Goal: Task Accomplishment & Management: Manage account settings

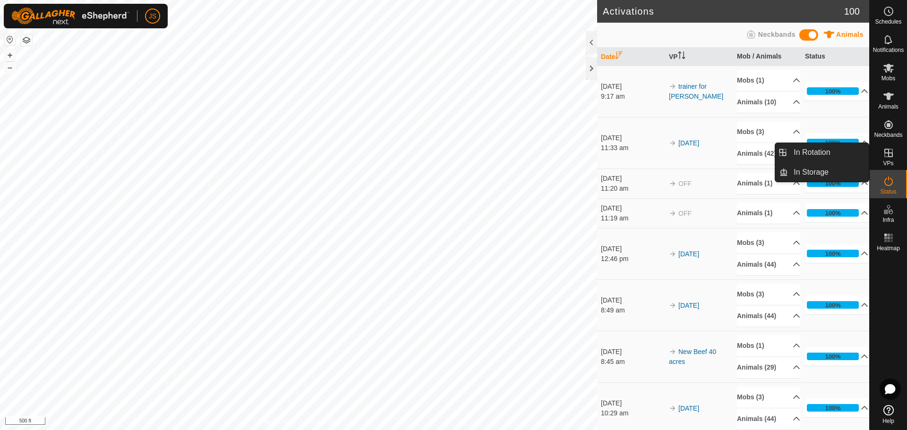
click at [891, 152] on icon at bounding box center [888, 152] width 11 height 11
click at [831, 152] on link "In Rotation" at bounding box center [828, 152] width 81 height 19
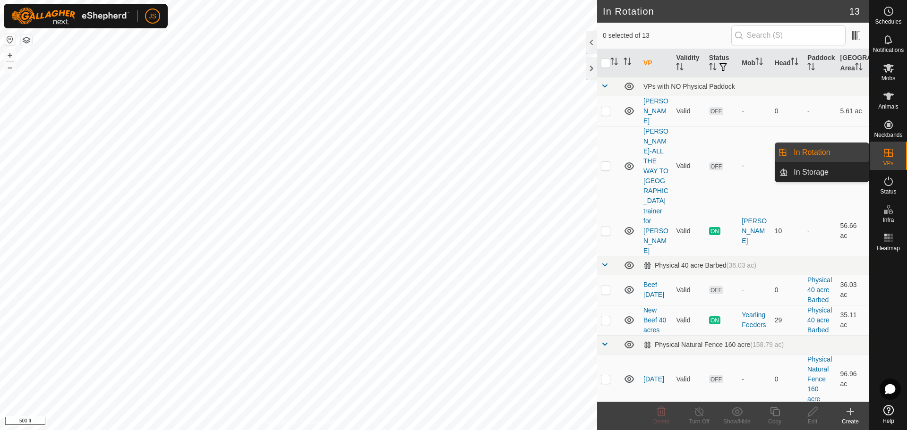
click at [801, 148] on link "In Rotation" at bounding box center [828, 152] width 81 height 19
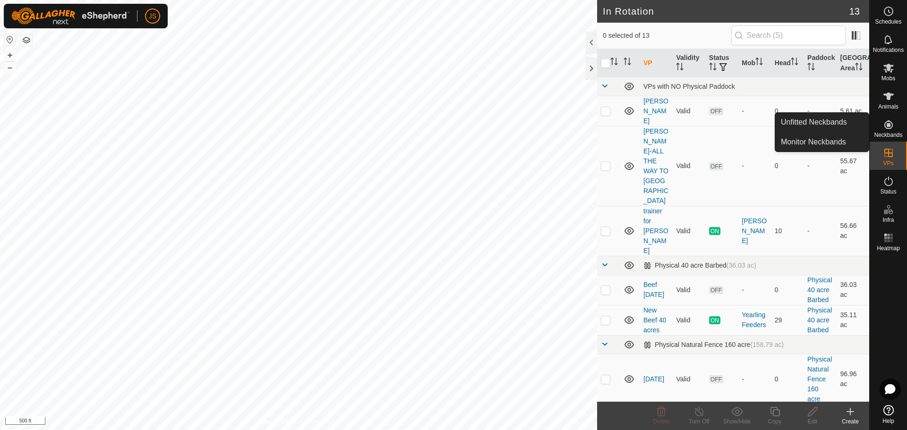
click at [889, 124] on icon at bounding box center [889, 124] width 9 height 9
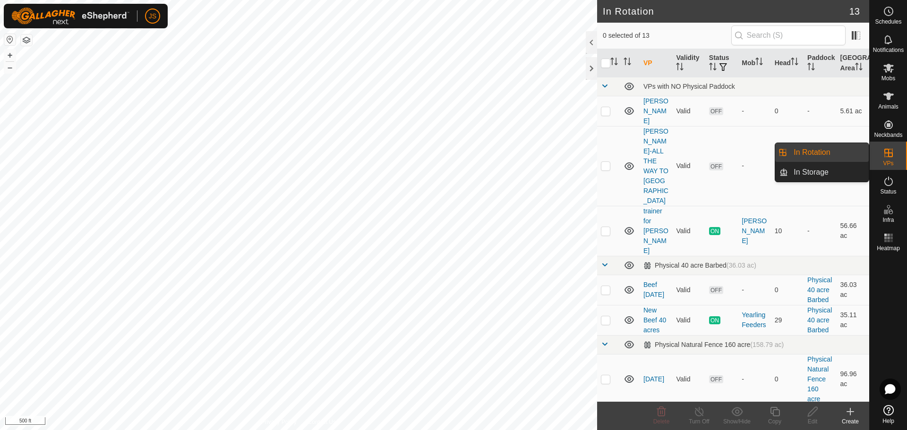
click at [889, 152] on icon at bounding box center [889, 153] width 9 height 9
click at [805, 152] on link "In Rotation" at bounding box center [828, 152] width 81 height 19
click at [800, 172] on link "In Storage" at bounding box center [828, 172] width 81 height 19
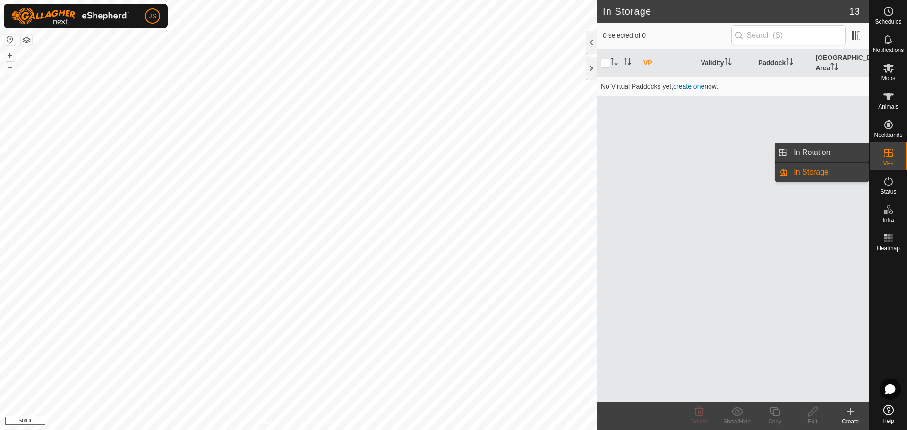
click at [804, 152] on link "In Rotation" at bounding box center [828, 152] width 81 height 19
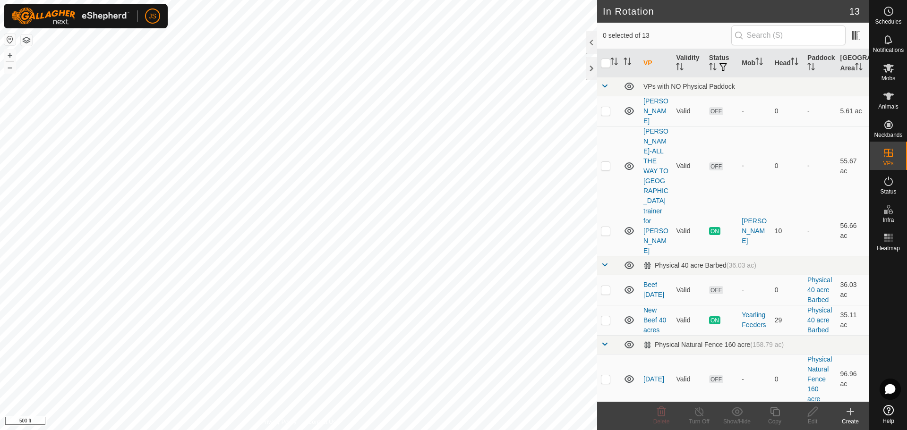
click at [591, 40] on div at bounding box center [591, 42] width 11 height 23
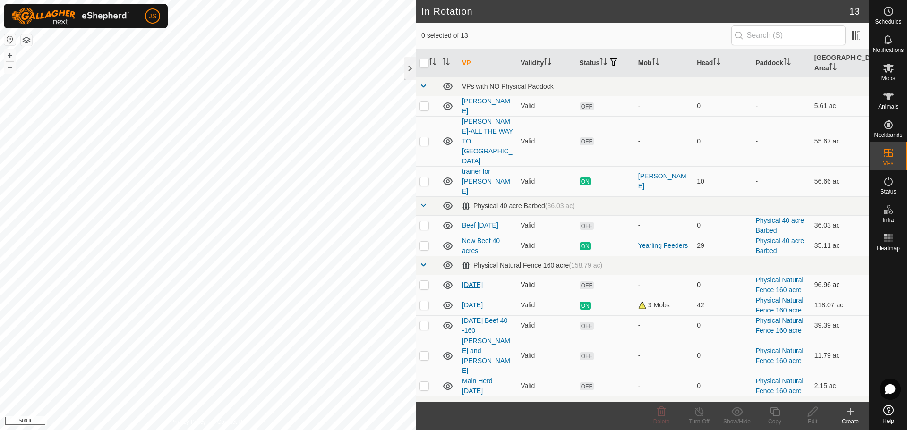
click at [474, 281] on link "August 2, 2025" at bounding box center [472, 285] width 21 height 8
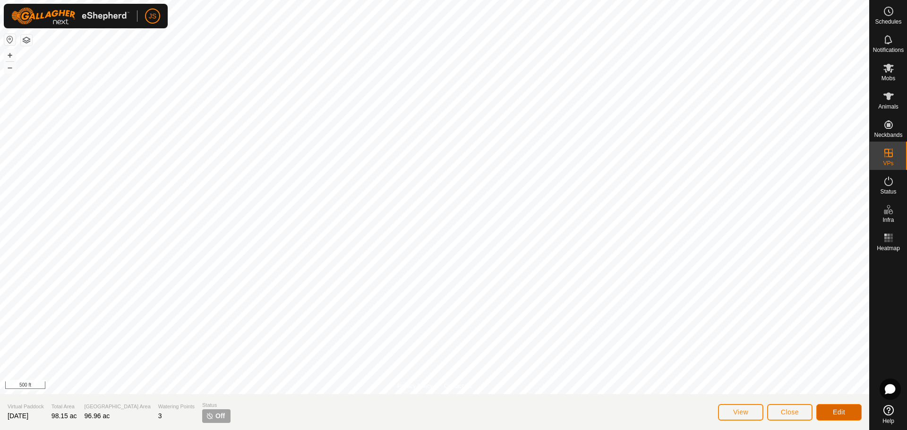
click at [834, 409] on span "Edit" at bounding box center [839, 413] width 12 height 8
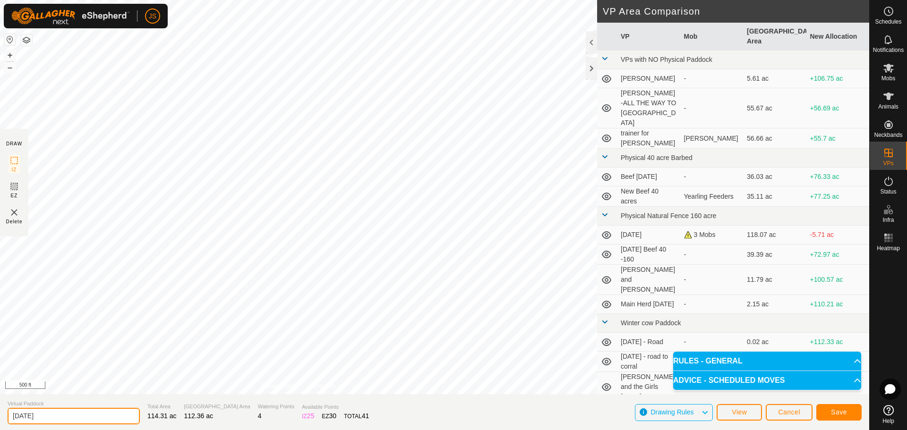
click at [79, 416] on input "August 2, 2025" at bounding box center [74, 416] width 132 height 17
click at [35, 416] on input "August 2, 2025" at bounding box center [74, 416] width 132 height 17
type input "[DATE]"
click at [839, 414] on span "Save" at bounding box center [839, 413] width 16 height 8
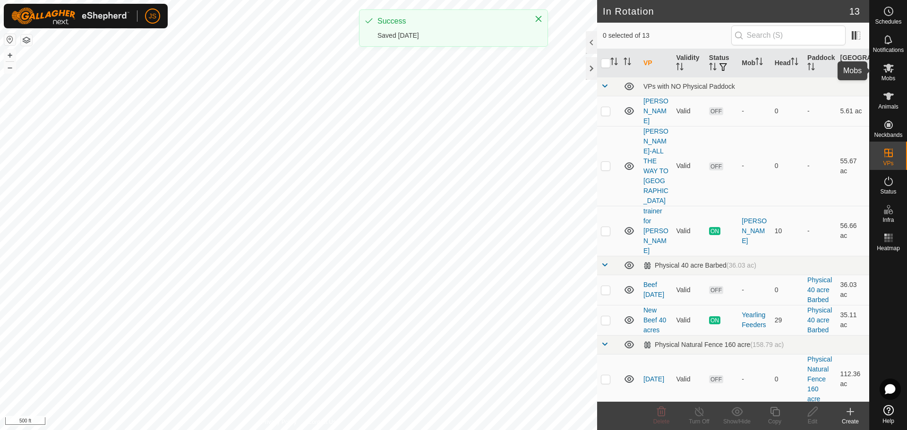
click at [887, 71] on icon at bounding box center [888, 67] width 11 height 11
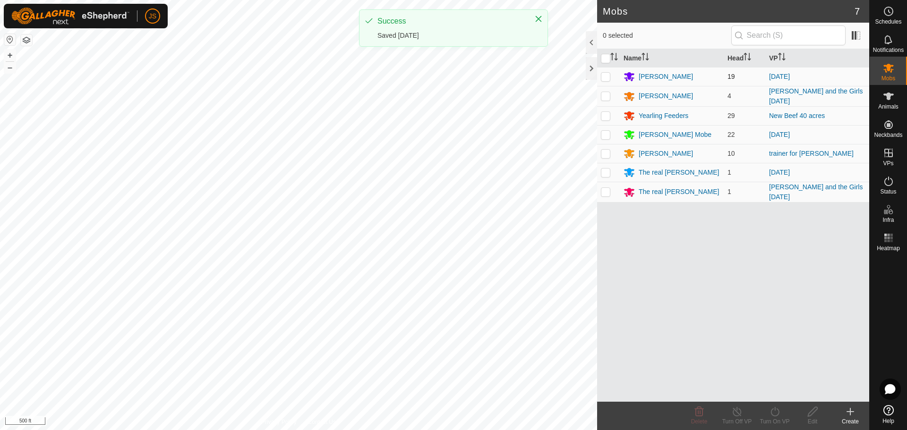
click at [605, 76] on p-checkbox at bounding box center [605, 77] width 9 height 8
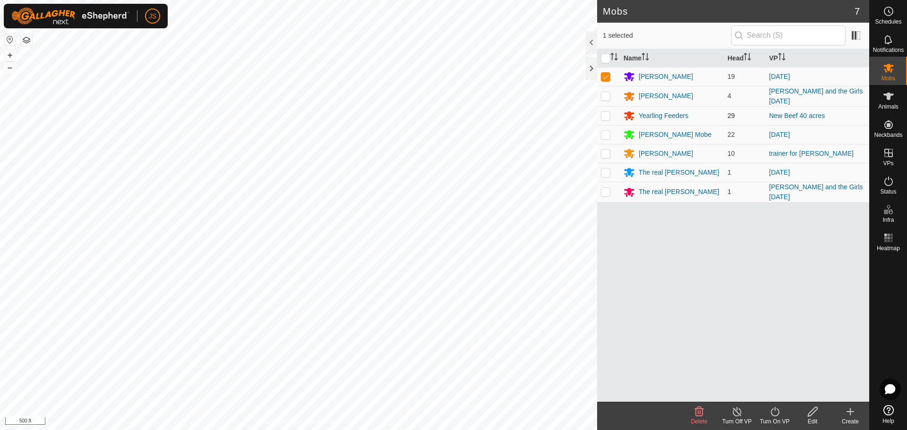
checkbox input "true"
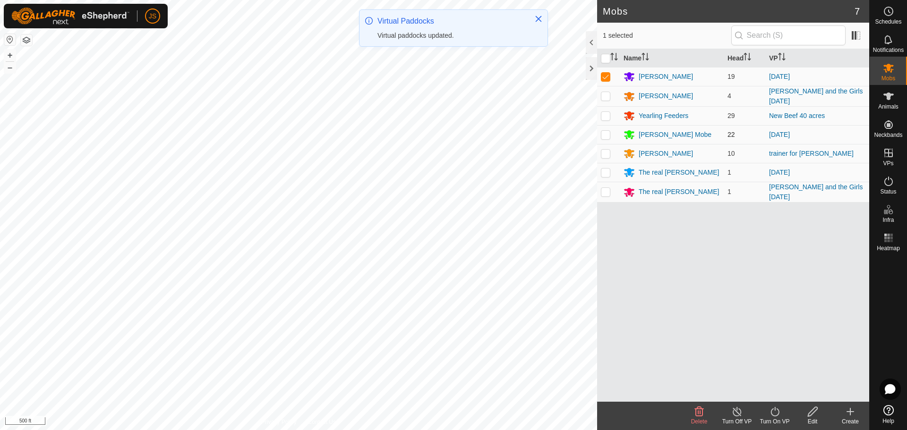
click at [606, 131] on p-checkbox at bounding box center [605, 135] width 9 height 8
checkbox input "true"
click at [606, 170] on p-checkbox at bounding box center [605, 173] width 9 height 8
checkbox input "true"
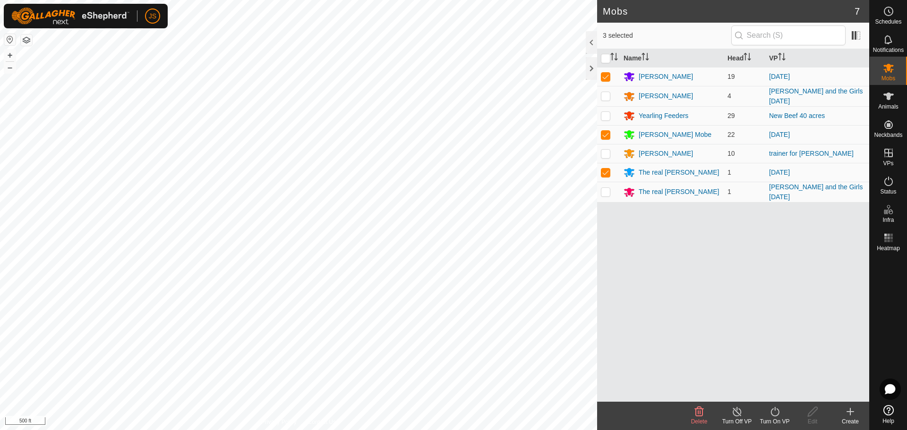
click at [772, 417] on icon at bounding box center [775, 411] width 12 height 11
click at [772, 387] on link "Now" at bounding box center [804, 391] width 94 height 19
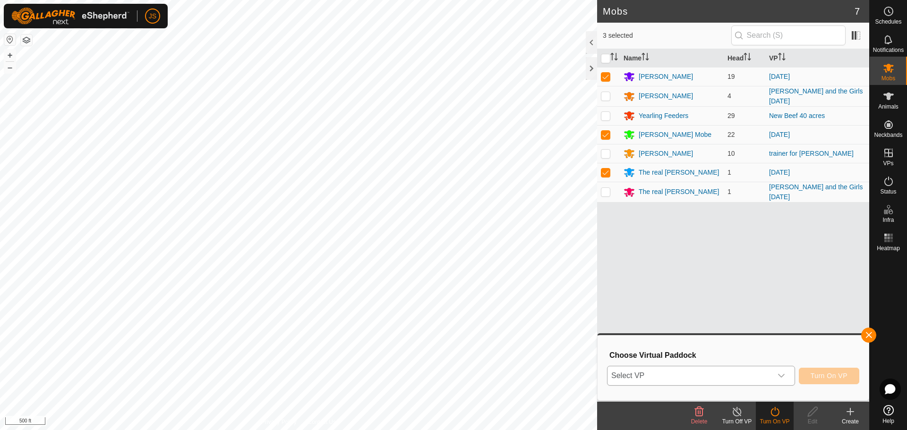
click at [666, 377] on span "Select VP" at bounding box center [690, 376] width 164 height 19
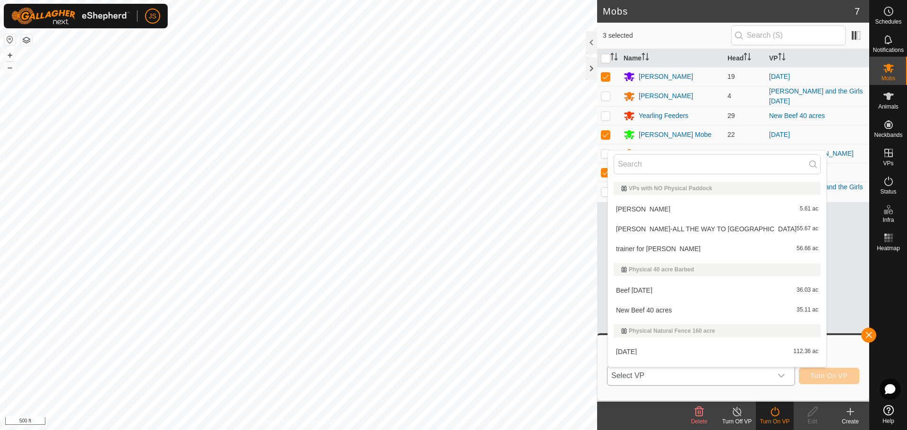
scroll to position [14, 0]
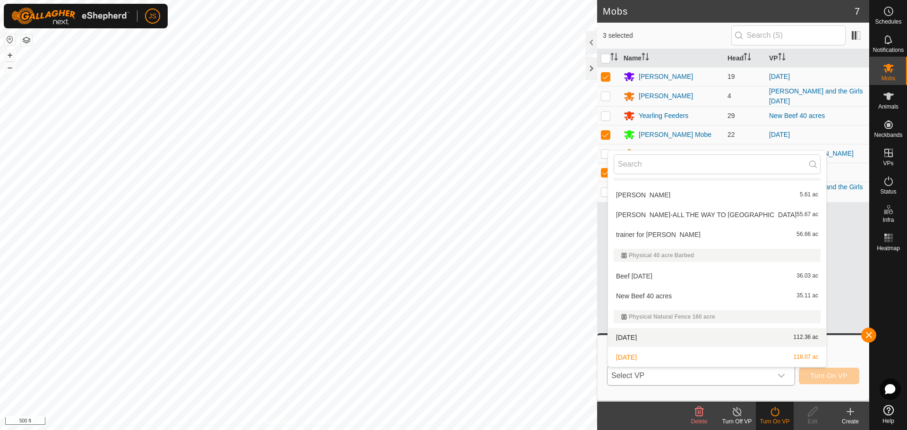
click at [647, 338] on li "August 19, 2025 112.36 ac" at bounding box center [717, 337] width 218 height 19
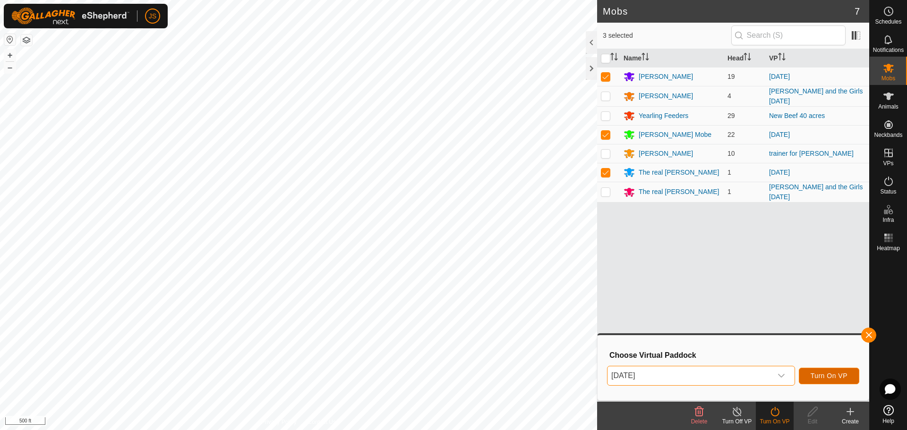
click at [822, 372] on span "Turn On VP" at bounding box center [829, 376] width 37 height 8
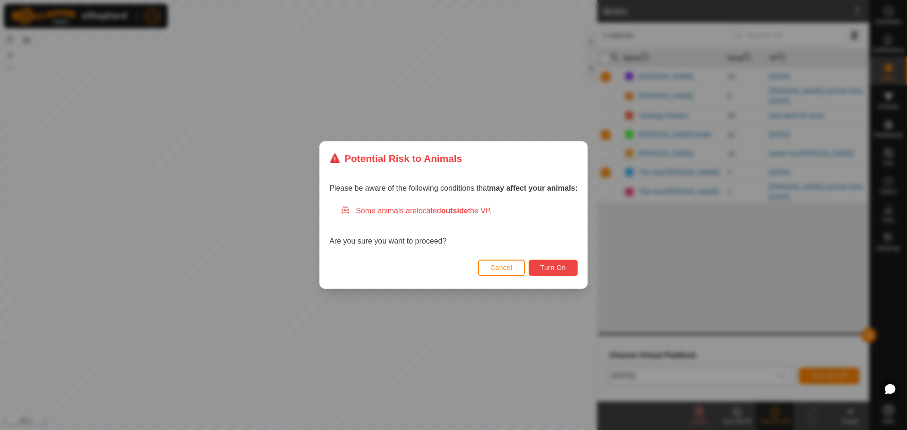
click at [547, 267] on span "Turn On" at bounding box center [554, 268] width 26 height 8
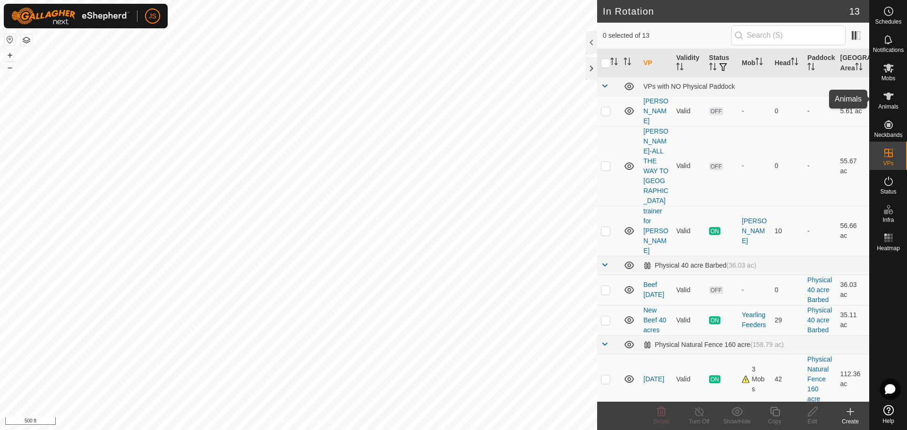
click at [891, 97] on icon at bounding box center [888, 96] width 11 height 11
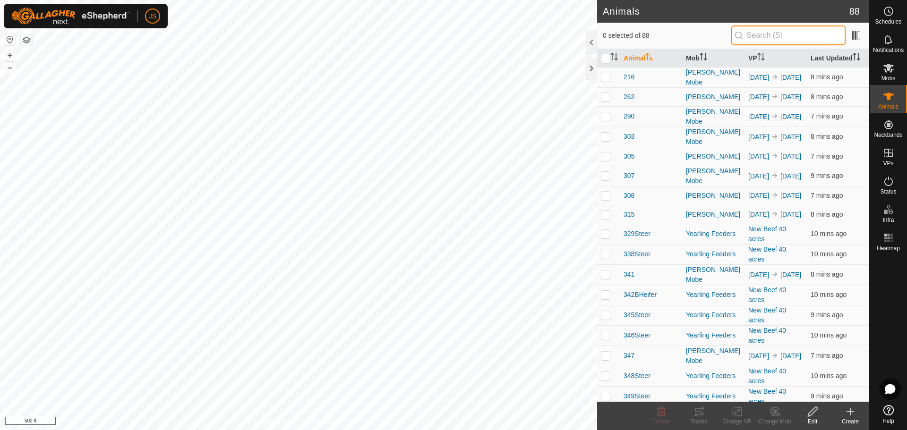
click at [782, 35] on input "text" at bounding box center [788, 36] width 114 height 20
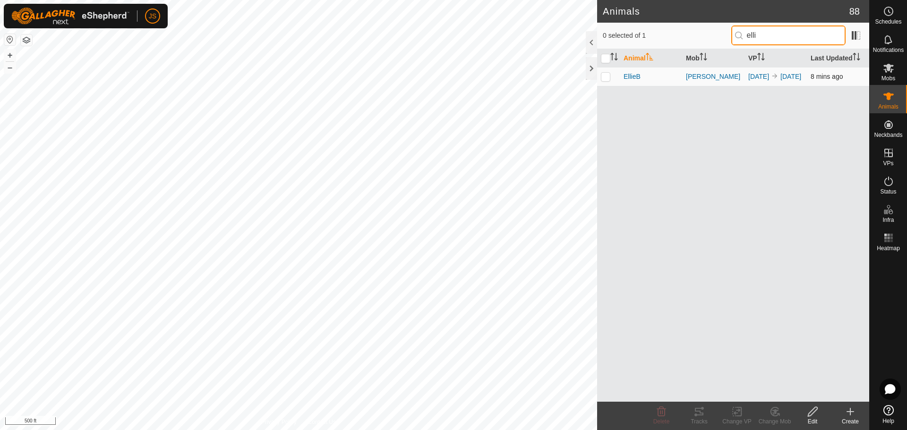
type input "elli"
click at [603, 80] on p-checkbox at bounding box center [605, 77] width 9 height 8
checkbox input "true"
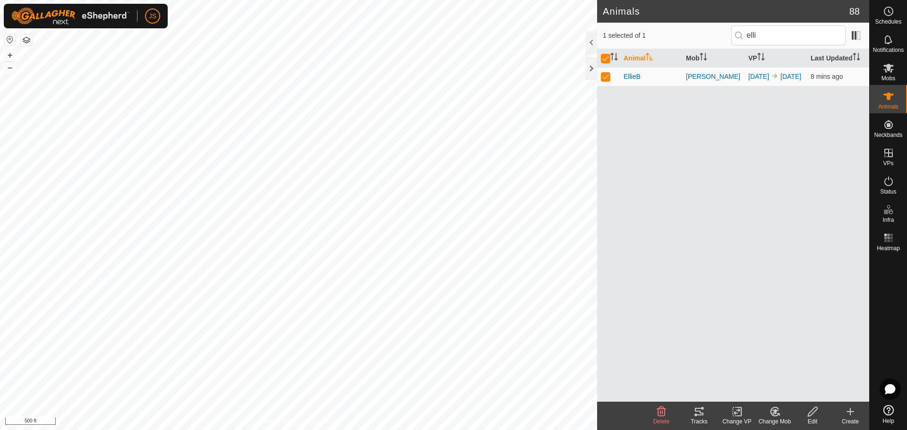
click at [697, 414] on icon at bounding box center [699, 411] width 11 height 11
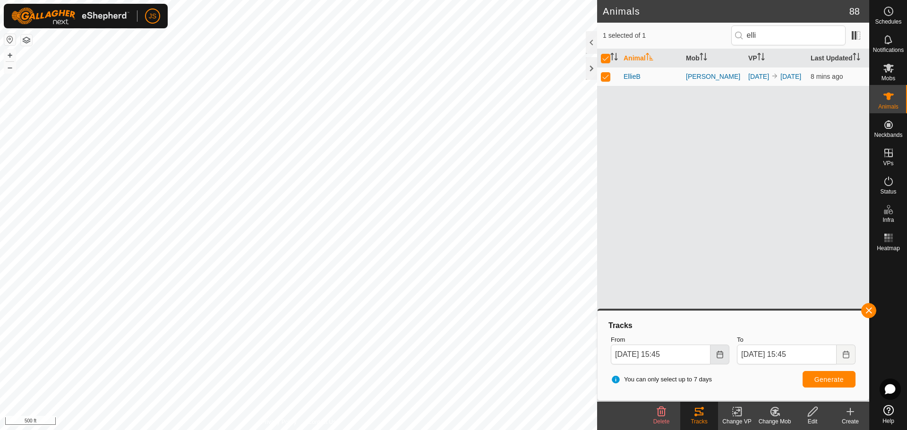
click at [720, 355] on icon "Choose Date" at bounding box center [720, 355] width 8 height 8
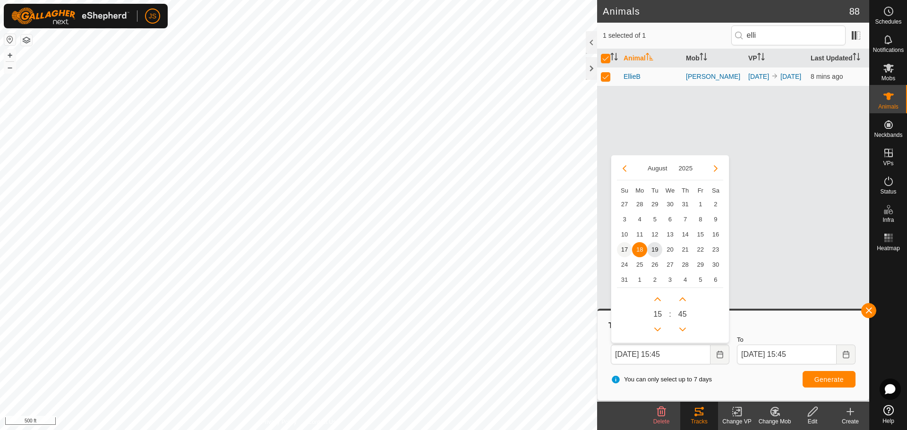
click at [623, 249] on span "17" at bounding box center [624, 249] width 15 height 15
type input "[DATE] 15:45"
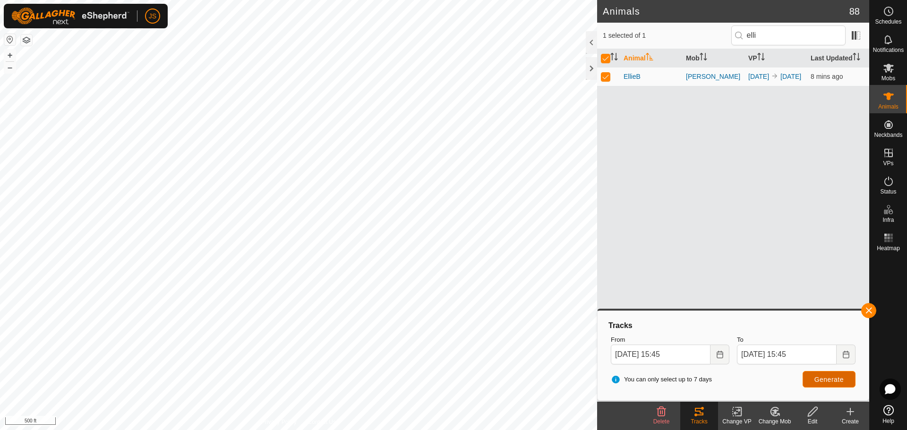
click at [825, 377] on span "Generate" at bounding box center [829, 380] width 29 height 8
click at [592, 67] on div at bounding box center [591, 68] width 11 height 23
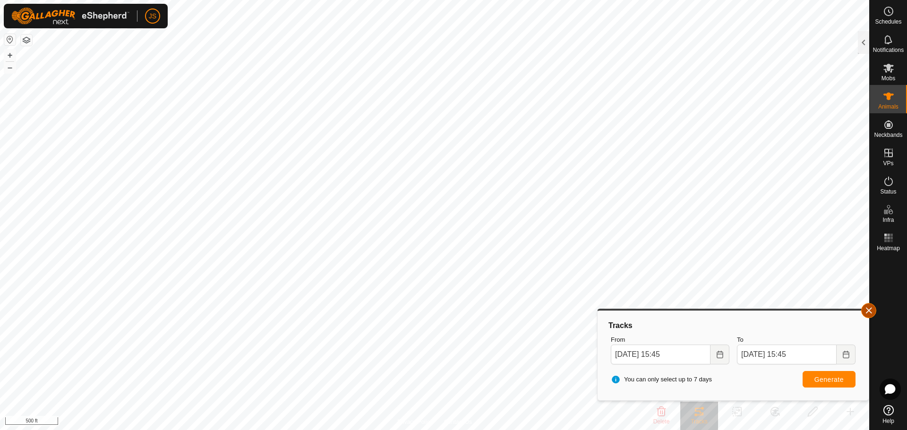
click at [868, 308] on button "button" at bounding box center [868, 310] width 15 height 15
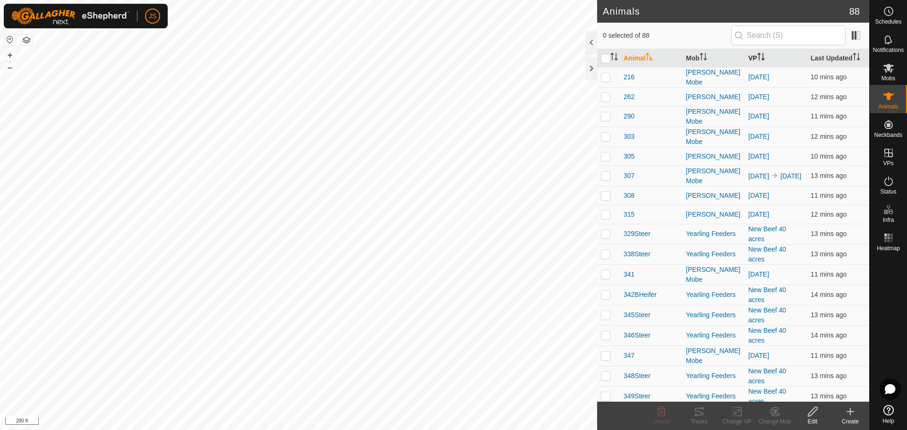
drag, startPoint x: 753, startPoint y: 55, endPoint x: 774, endPoint y: 59, distance: 22.1
click at [753, 55] on th "VP" at bounding box center [776, 58] width 62 height 18
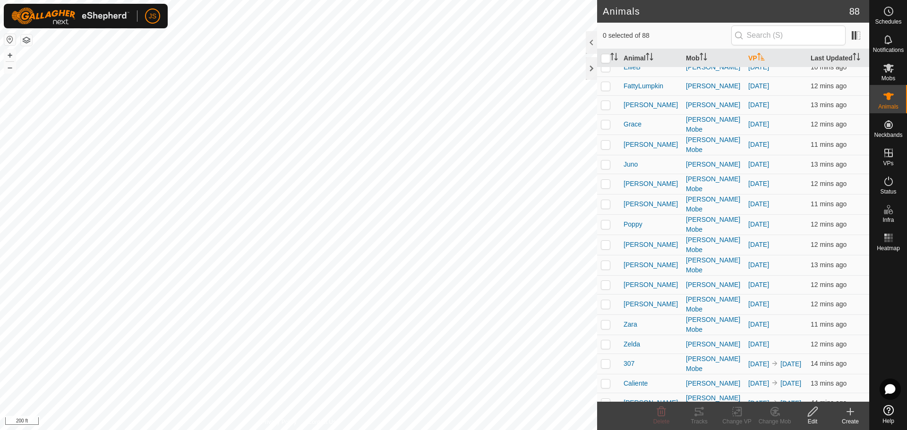
scroll to position [454, 0]
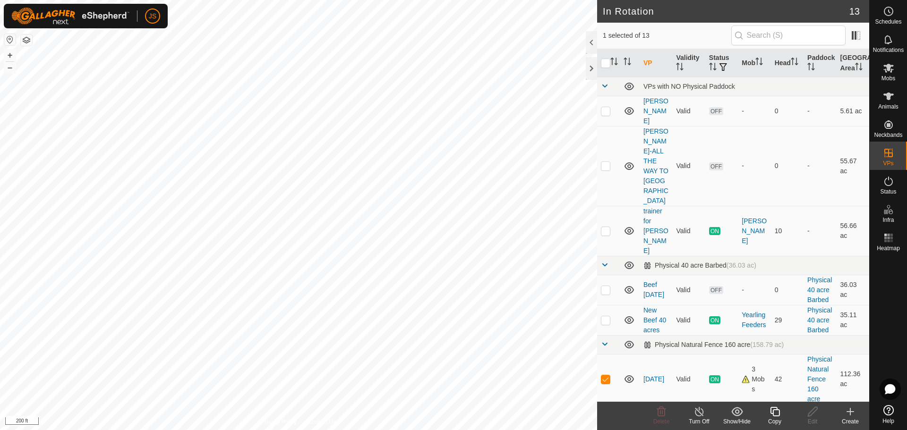
checkbox input "false"
checkbox input "true"
